Goal: Information Seeking & Learning: Learn about a topic

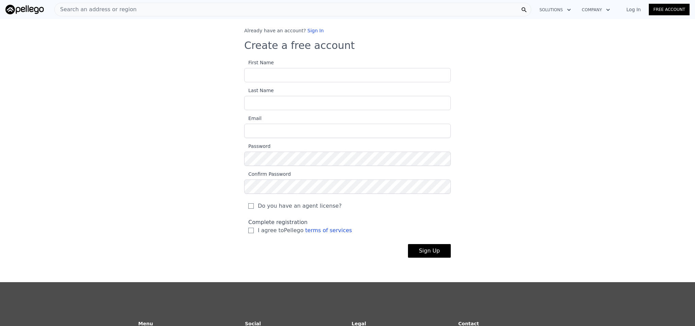
click at [307, 30] on link "Sign In" at bounding box center [315, 30] width 16 height 5
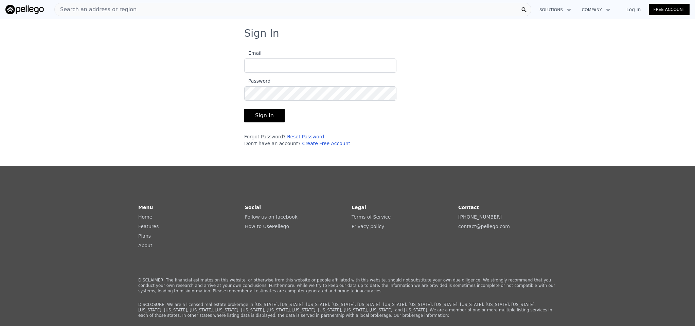
click at [324, 67] on input "Email" at bounding box center [320, 65] width 152 height 14
click at [308, 60] on input "Email" at bounding box center [320, 65] width 152 height 14
type input "l"
type input "team"
click at [315, 144] on link "Create Free Account" at bounding box center [326, 143] width 48 height 5
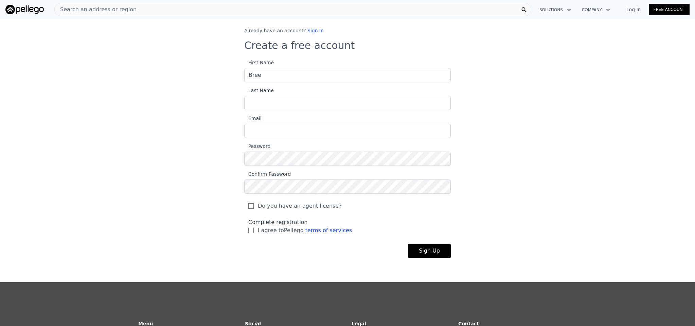
type input "Bree"
type input "Reid"
type input "[EMAIL_ADDRESS][DOMAIN_NAME]"
click at [236, 157] on div "Already have an account? Sign In Create a free account First Name Bree Last Nam…" at bounding box center [347, 147] width 228 height 241
click at [208, 186] on div "Already have an account? Sign In Create a free account First Name Bree Last Nam…" at bounding box center [347, 147] width 695 height 241
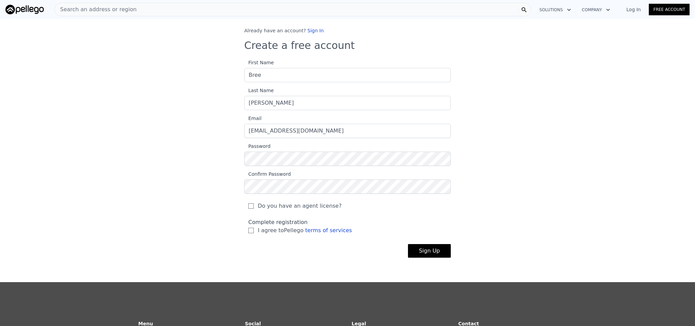
click at [248, 230] on input "I agree to Pellego terms of services" at bounding box center [250, 230] width 5 height 5
checkbox input "true"
click at [427, 252] on button "Sign Up" at bounding box center [429, 251] width 43 height 14
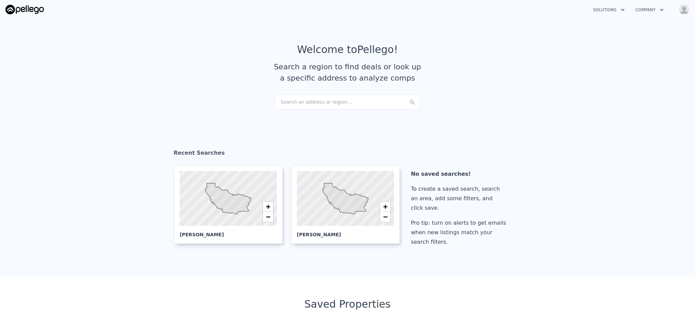
checkbox input "true"
click at [337, 102] on div "Search an address or region..." at bounding box center [347, 101] width 145 height 15
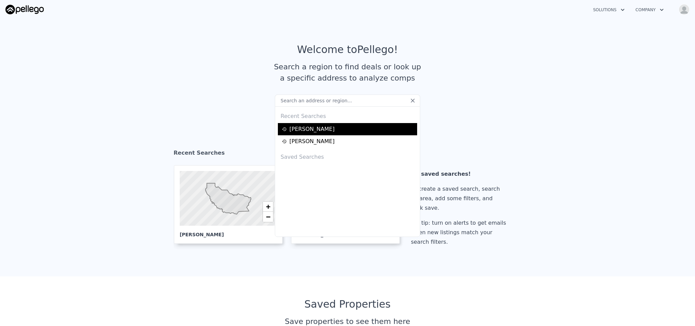
click at [294, 133] on div "[PERSON_NAME]" at bounding box center [348, 129] width 133 height 8
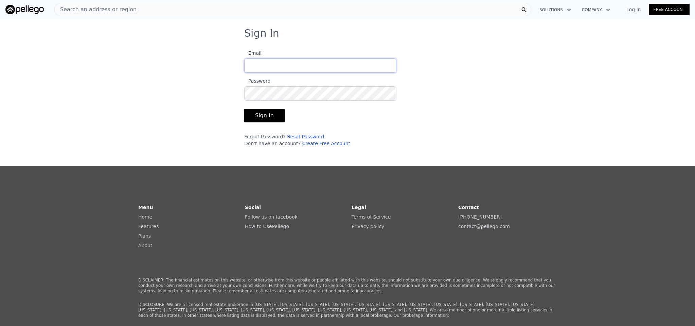
type input "[EMAIL_ADDRESS][DOMAIN_NAME]"
click at [274, 118] on button "Sign In" at bounding box center [264, 116] width 40 height 14
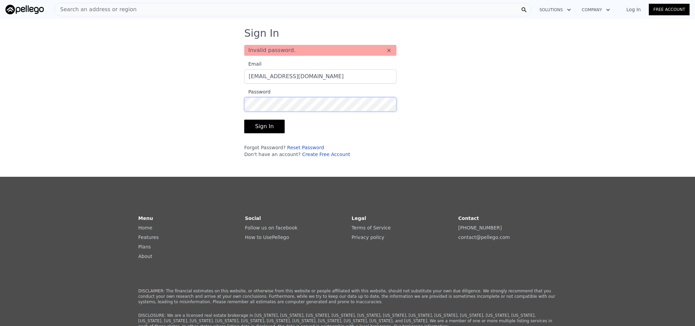
click at [211, 104] on div "Sign In Invalid password. × Email [EMAIL_ADDRESS][DOMAIN_NAME] Password Sign In…" at bounding box center [347, 95] width 695 height 136
click at [262, 126] on button "Sign In" at bounding box center [264, 127] width 40 height 14
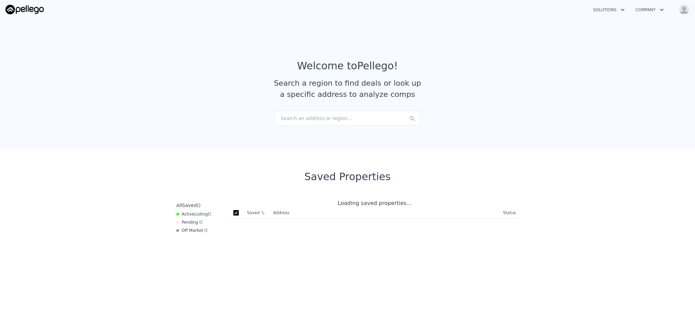
checkbox input "true"
click at [317, 113] on div "Search an address or region..." at bounding box center [347, 118] width 145 height 15
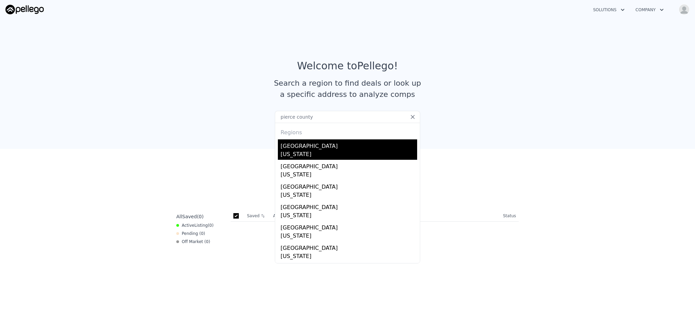
type input "pierce county"
click at [297, 150] on div "[US_STATE]" at bounding box center [349, 155] width 137 height 10
